Goal: Information Seeking & Learning: Find specific fact

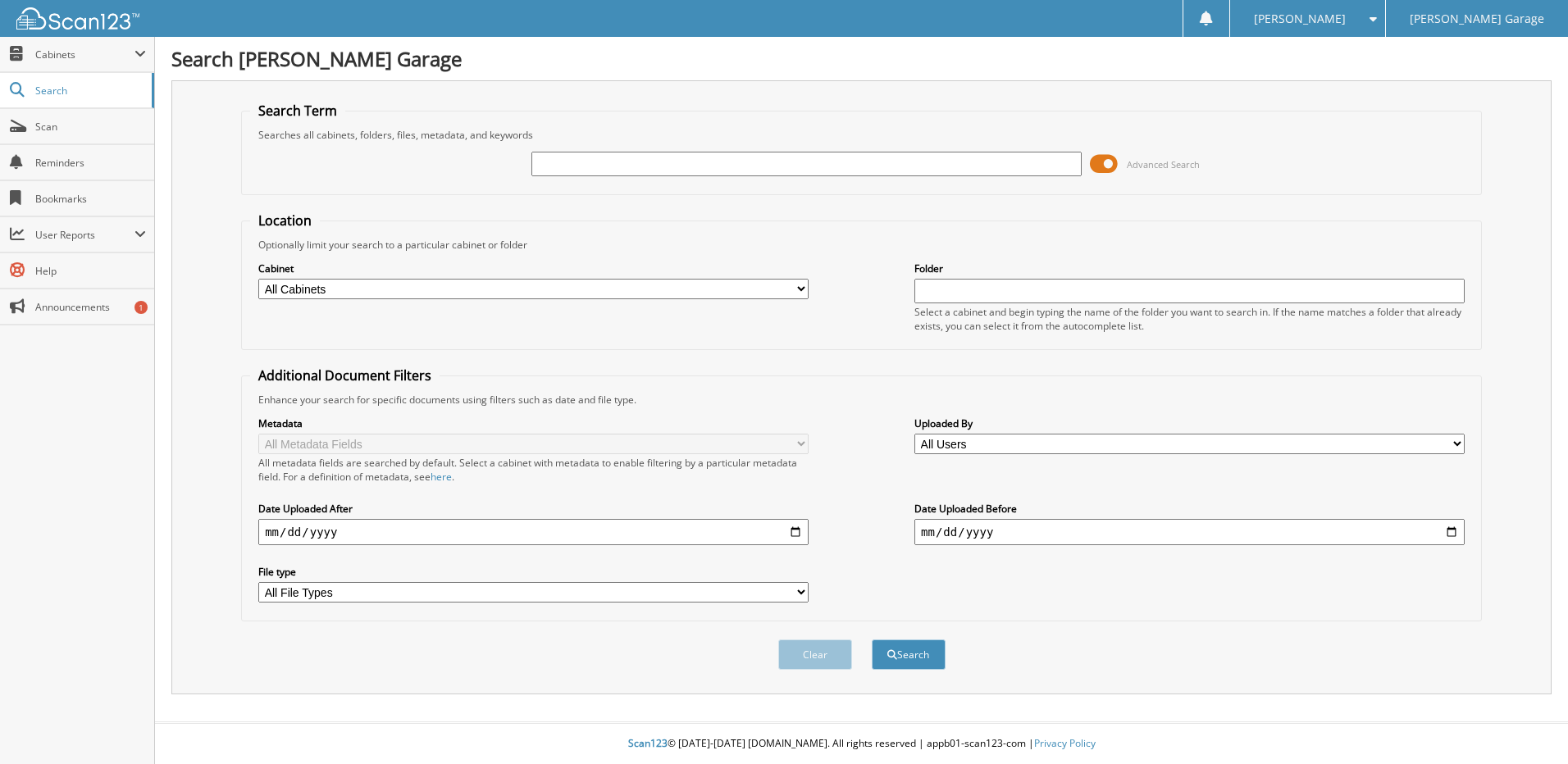
click at [1103, 164] on span at bounding box center [1103, 163] width 28 height 25
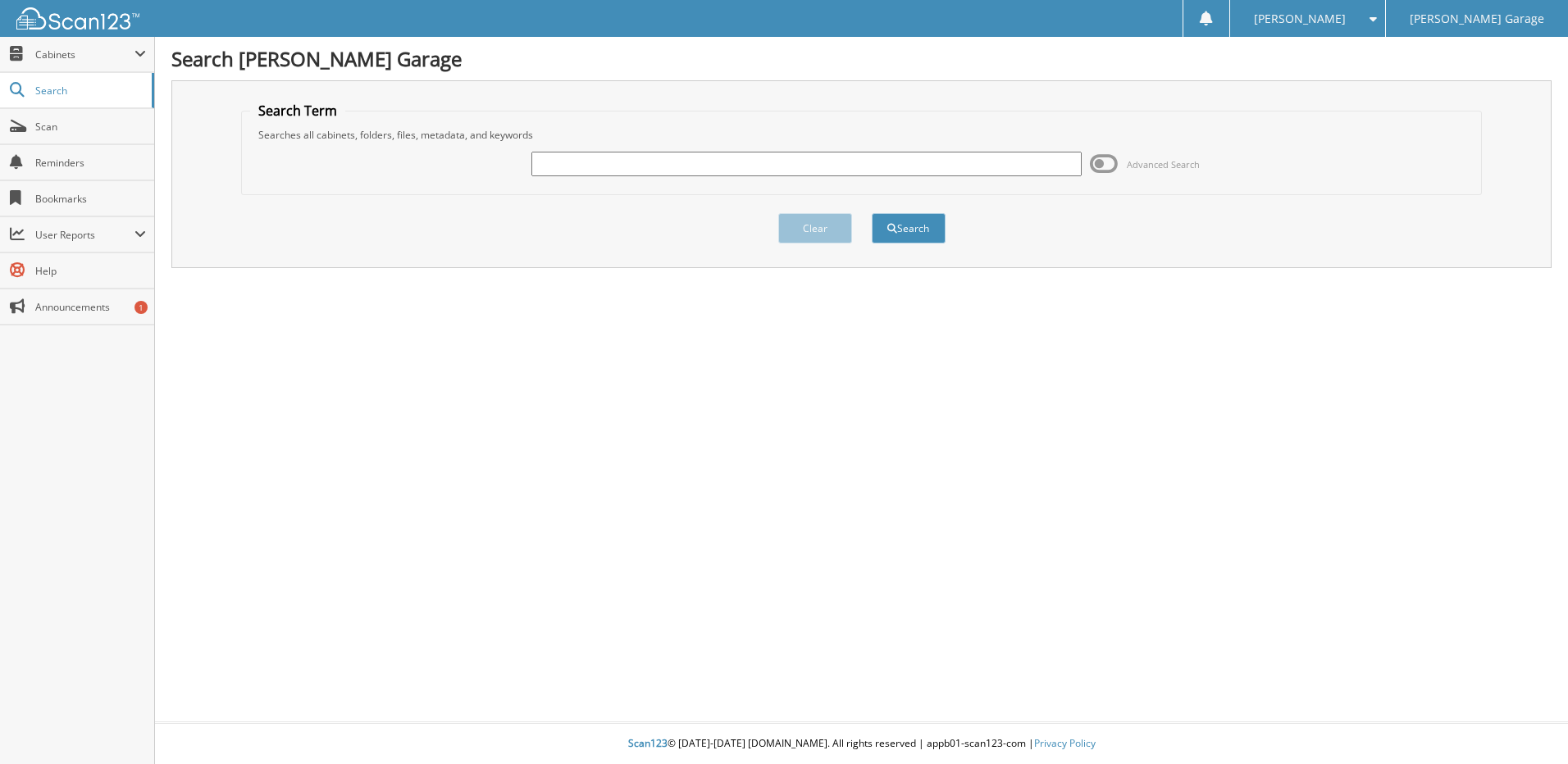
click at [732, 155] on input "text" at bounding box center [806, 163] width 551 height 25
type input "12309487"
click at [872, 213] on button "Search" at bounding box center [909, 228] width 74 height 31
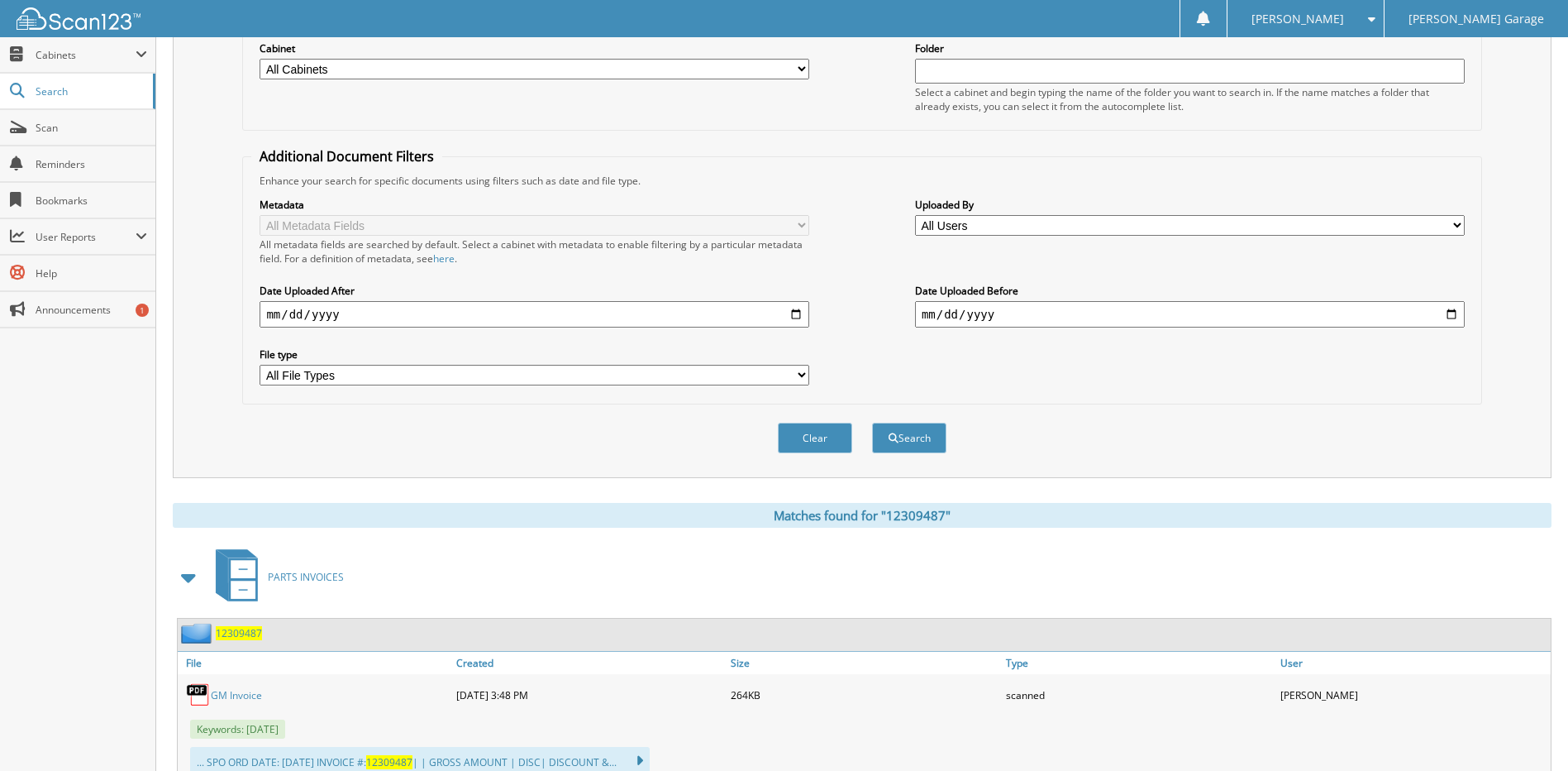
scroll to position [282, 0]
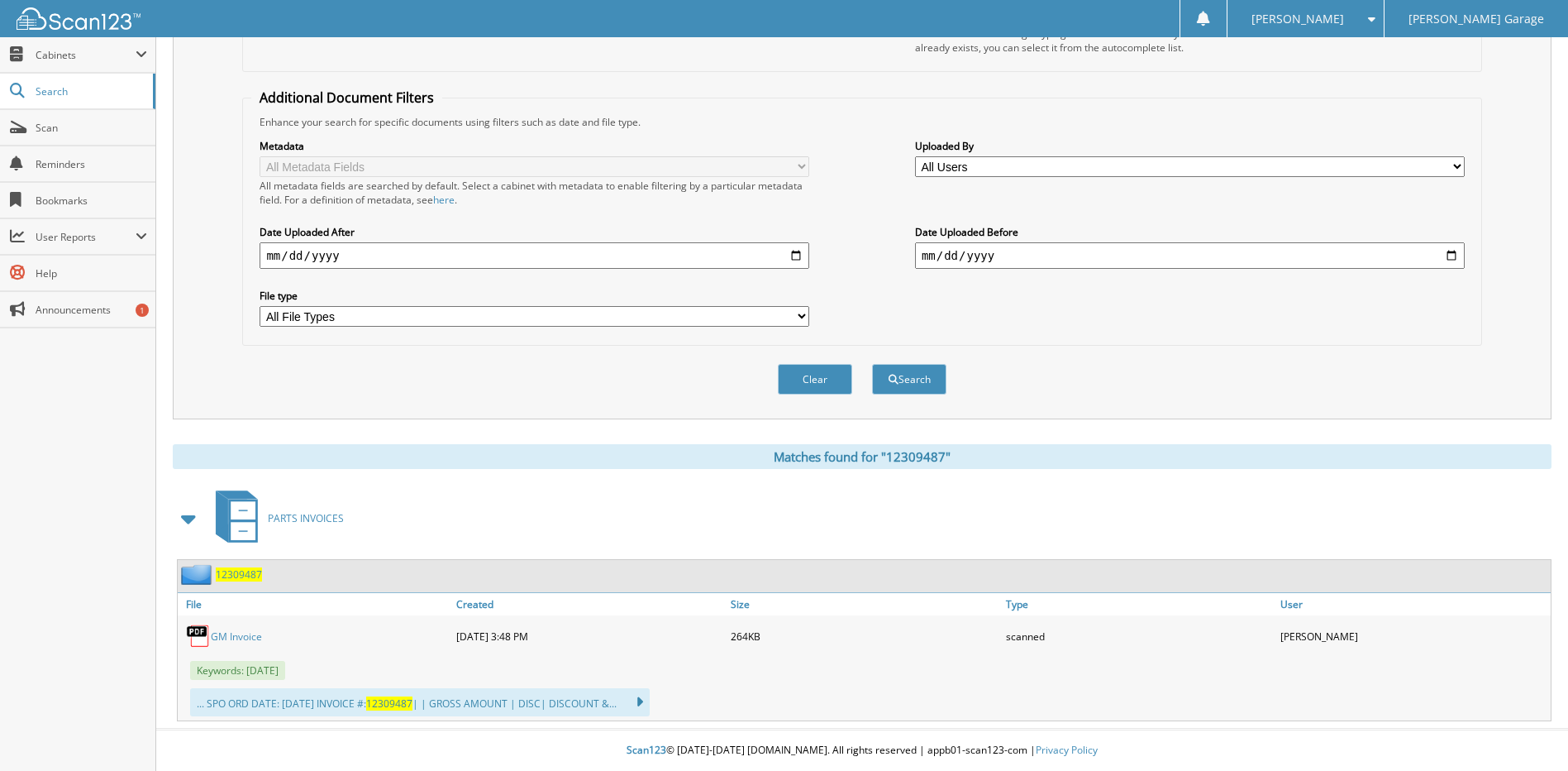
click at [235, 637] on link "GM Invoice" at bounding box center [235, 636] width 51 height 14
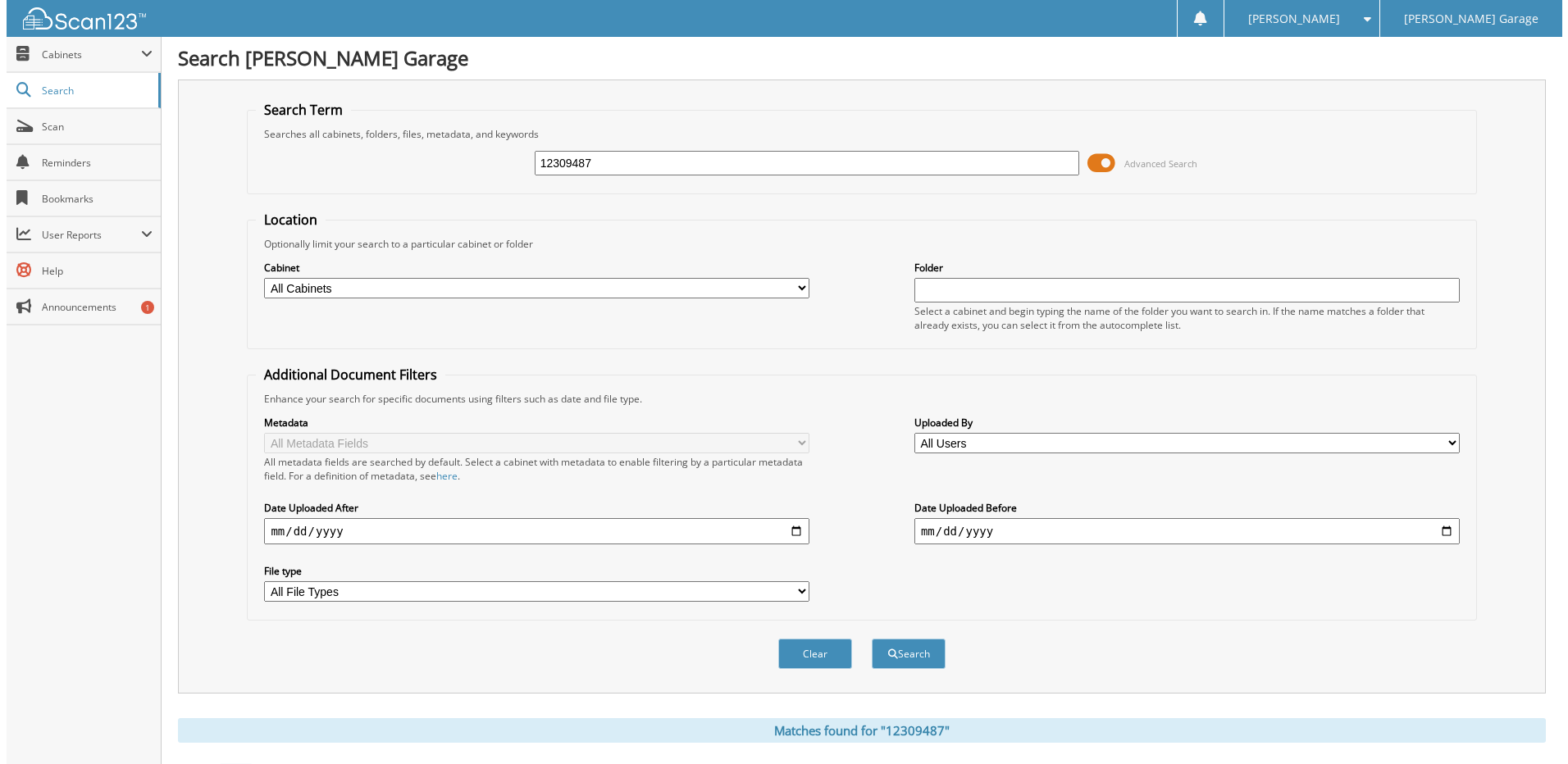
scroll to position [0, 0]
click at [1092, 161] on span at bounding box center [1094, 163] width 28 height 25
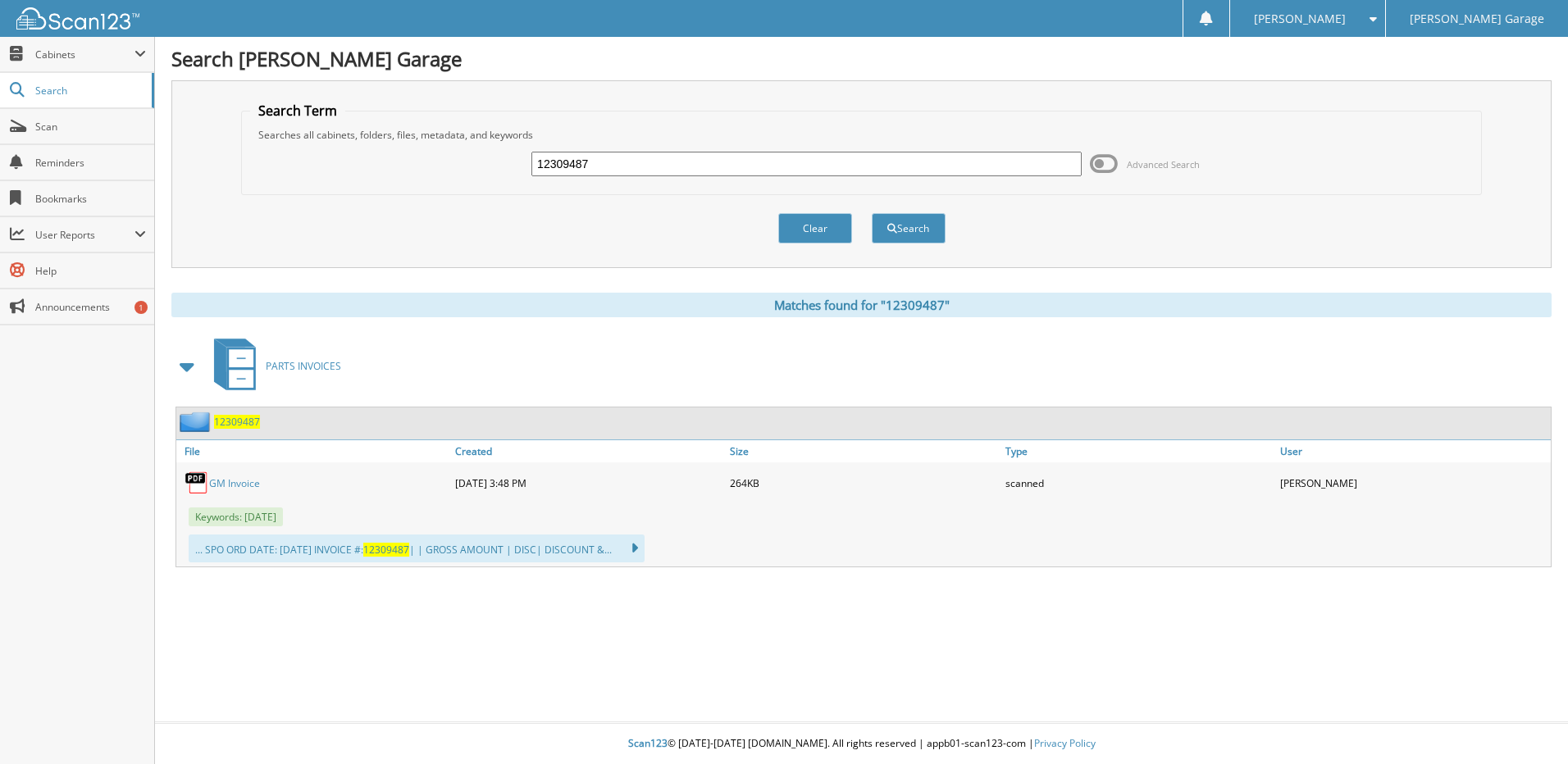
click at [745, 165] on input "12309487" at bounding box center [806, 163] width 551 height 25
type input "12309489"
click at [872, 213] on button "Search" at bounding box center [909, 228] width 74 height 31
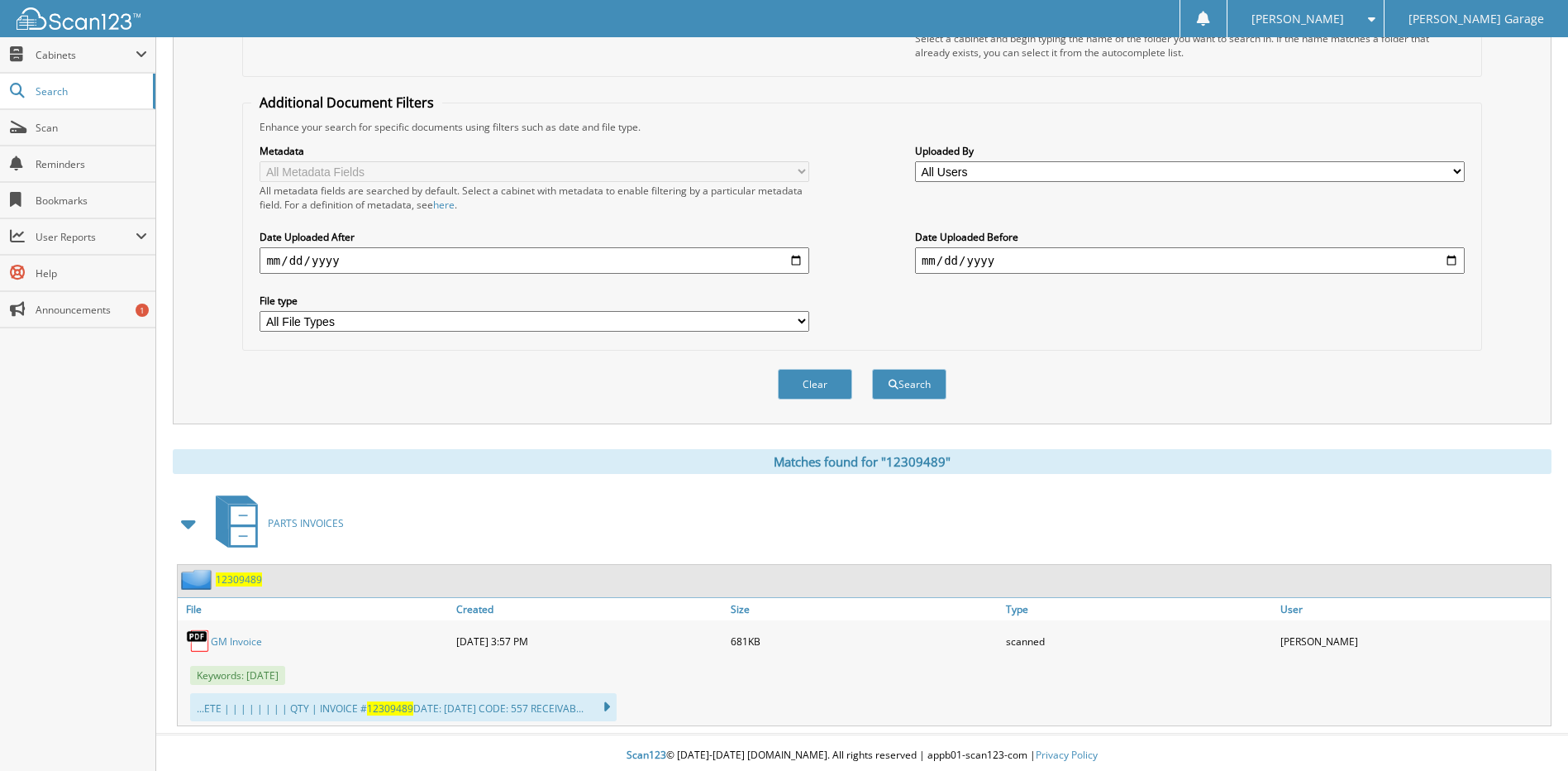
scroll to position [282, 0]
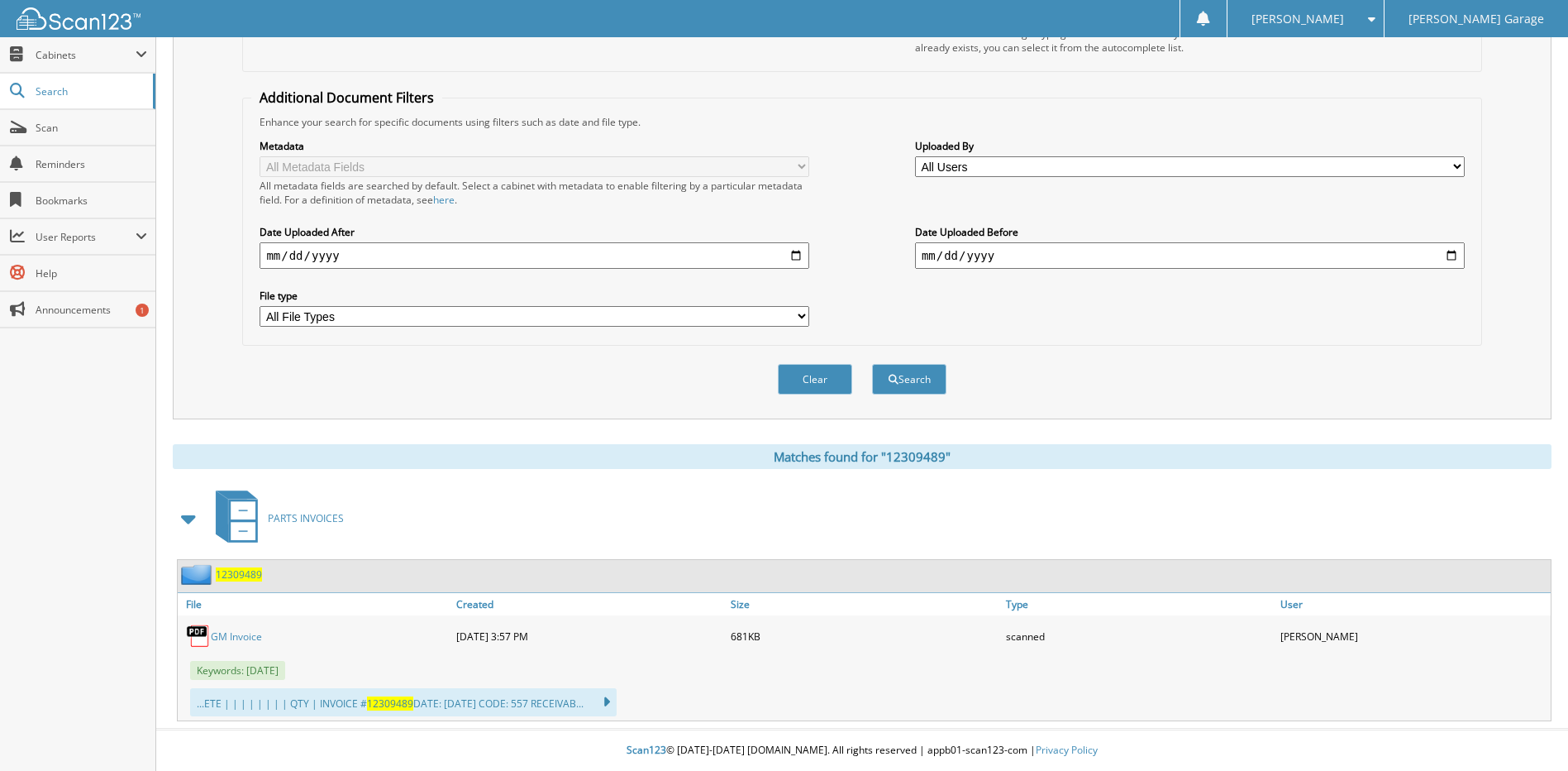
click at [234, 636] on link "GM Invoice" at bounding box center [235, 636] width 51 height 14
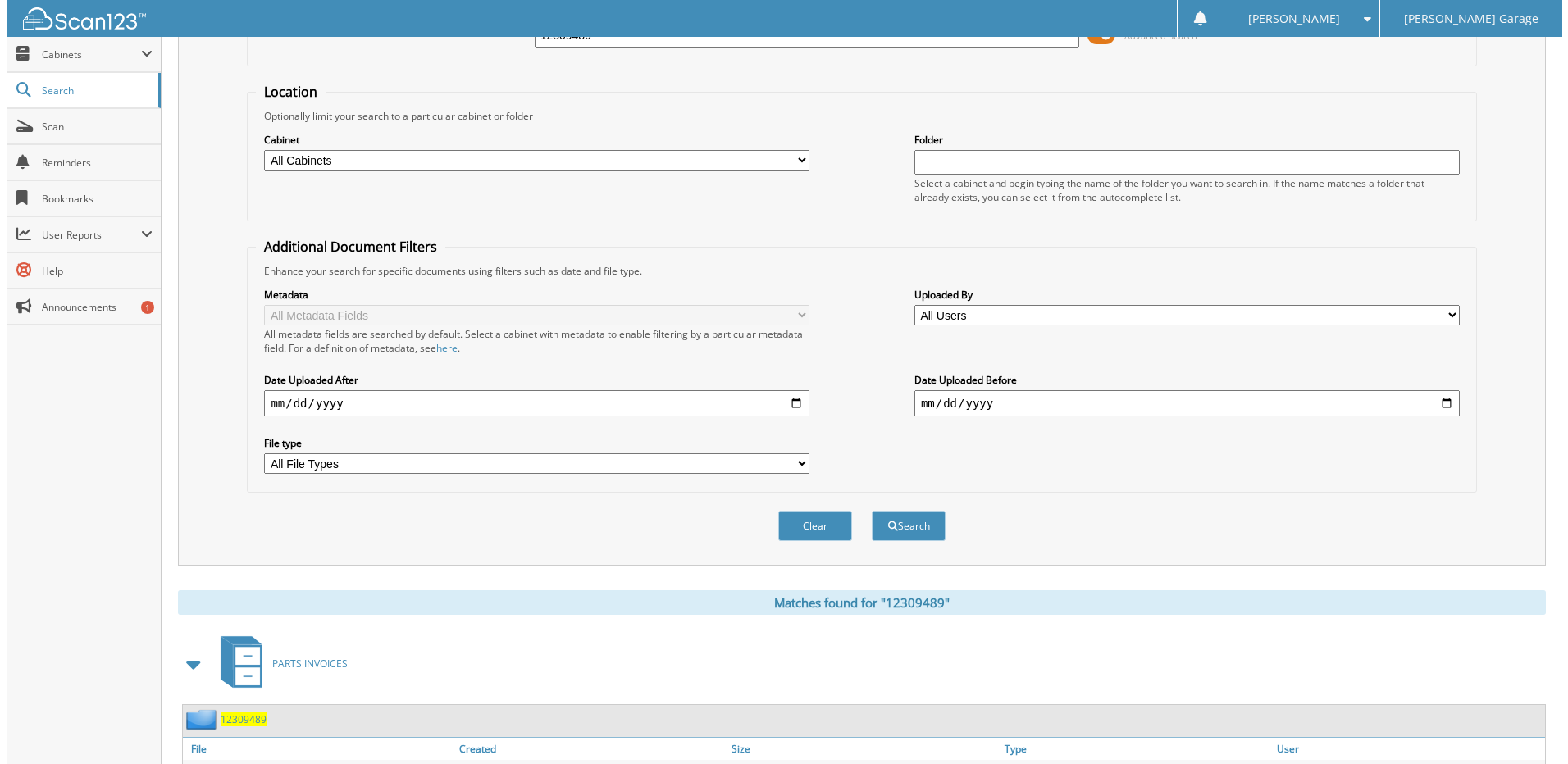
scroll to position [0, 0]
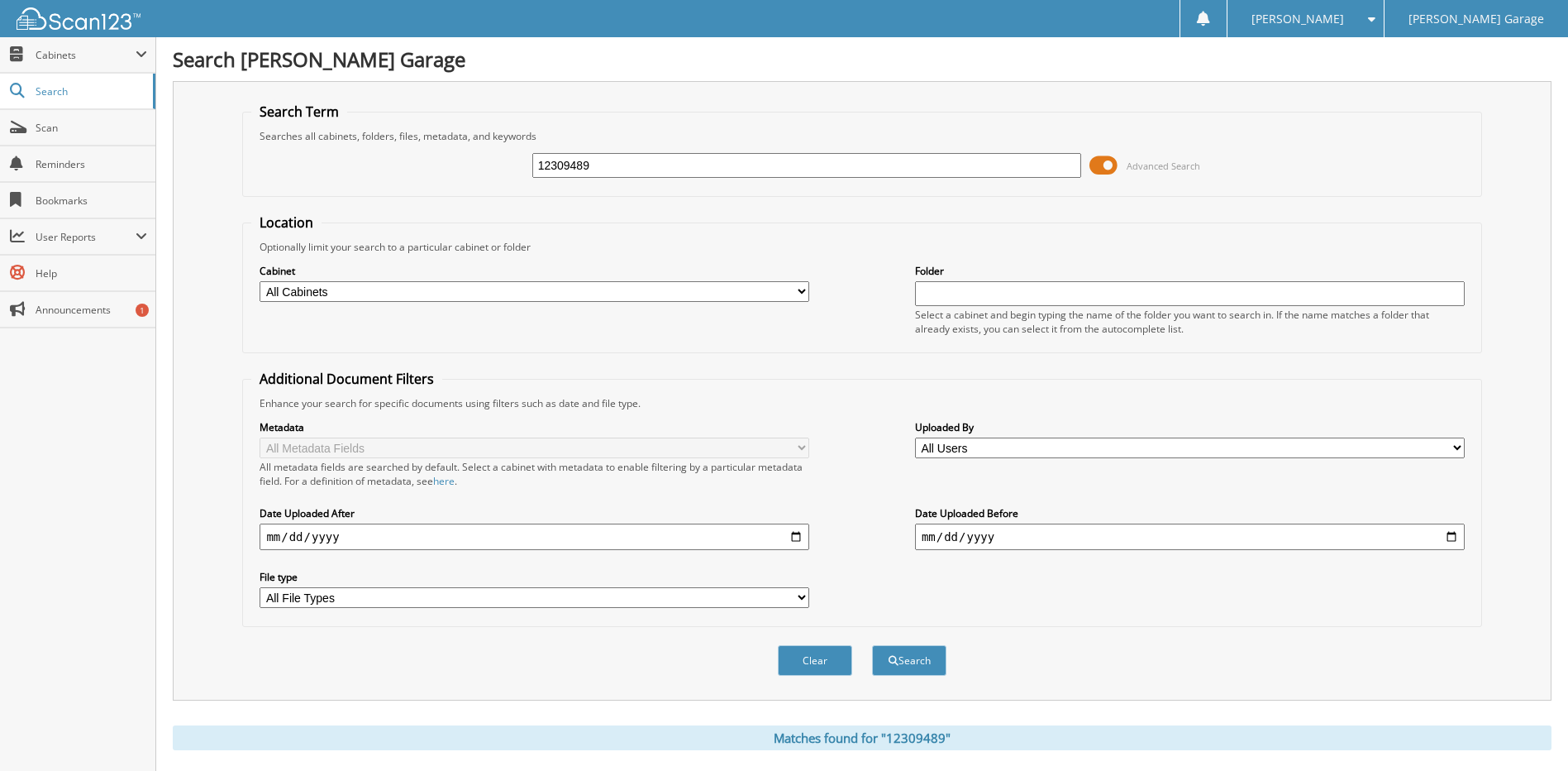
click at [1102, 165] on span at bounding box center [1103, 165] width 28 height 25
